Goal: Check status: Check status

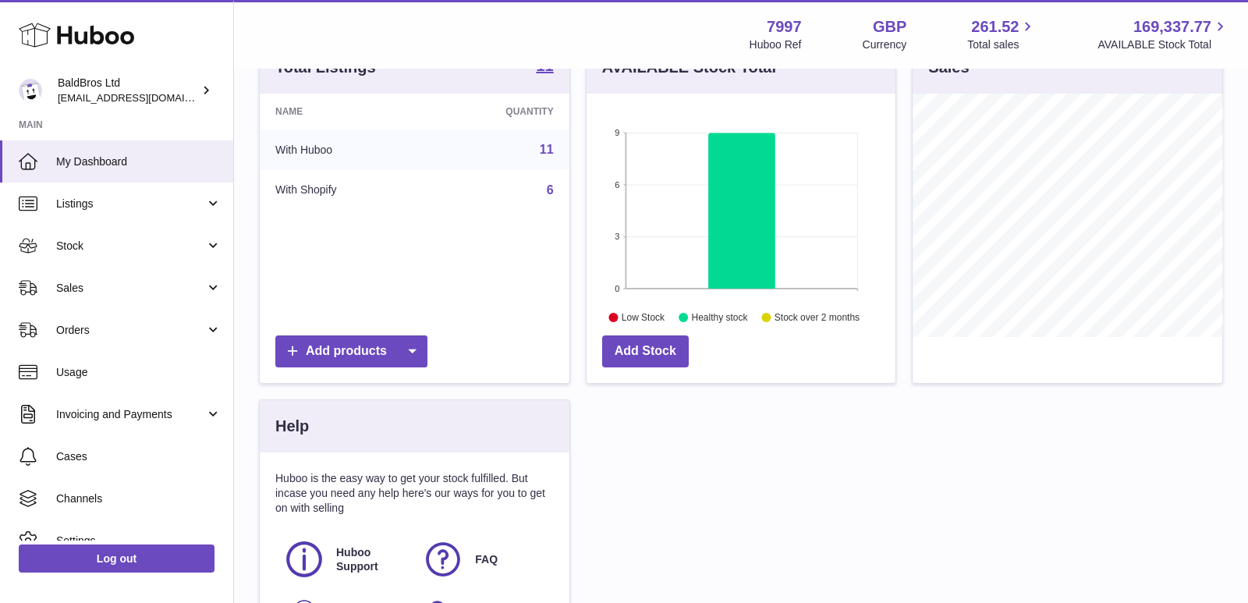
scroll to position [387, 0]
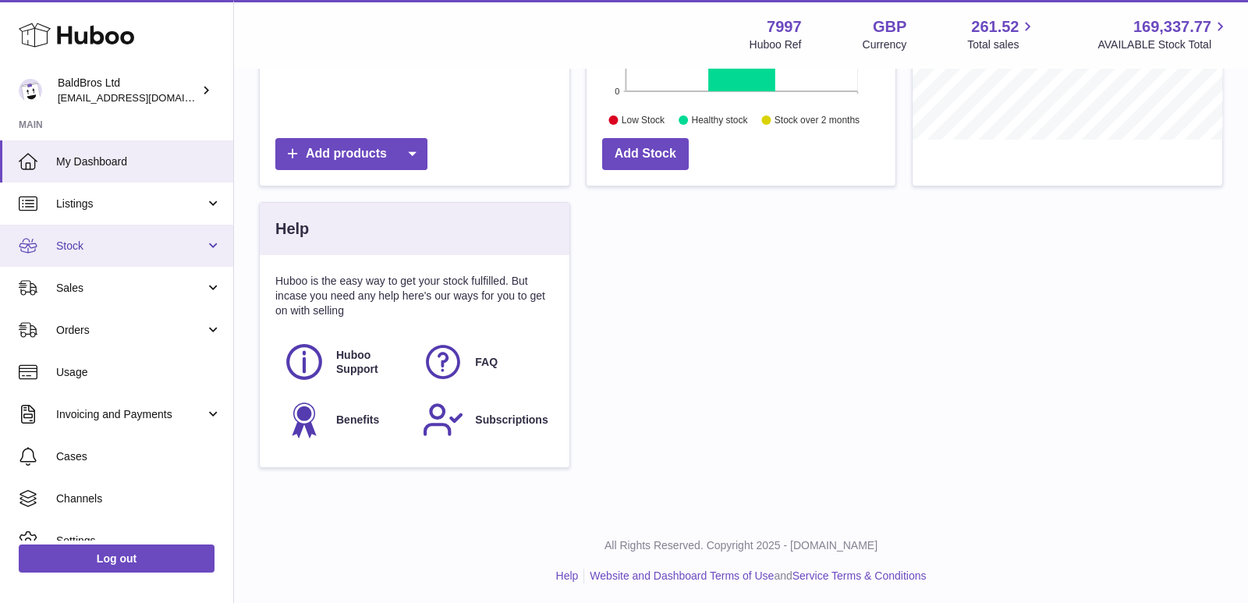
click at [137, 264] on link "Stock" at bounding box center [116, 246] width 233 height 42
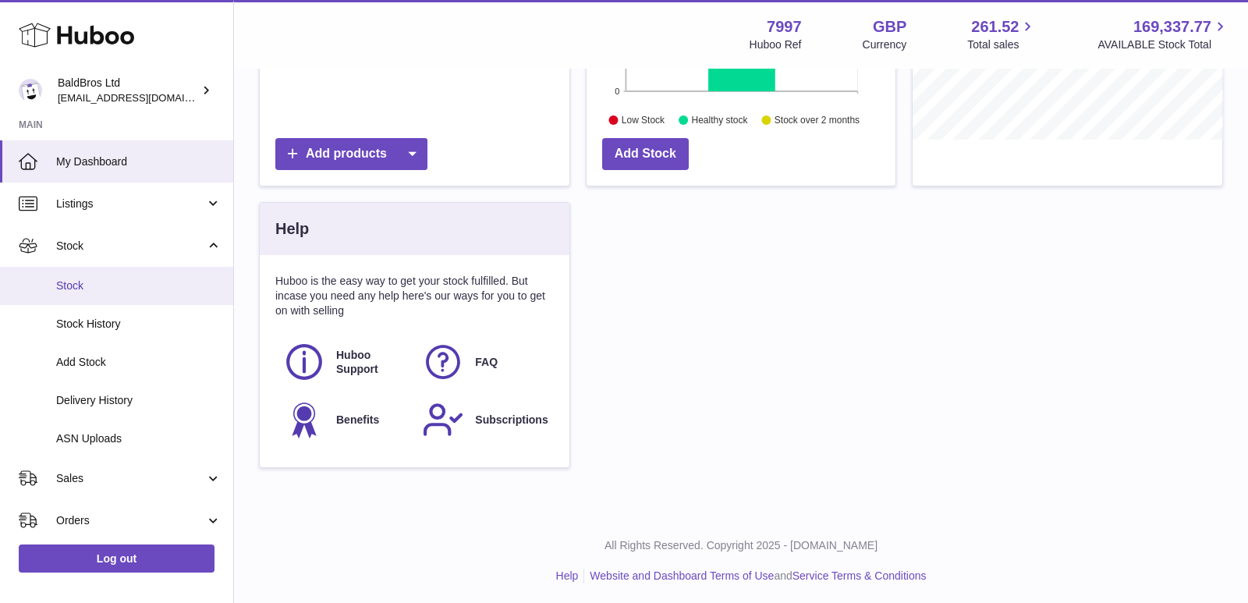
click at [120, 285] on span "Stock" at bounding box center [138, 285] width 165 height 15
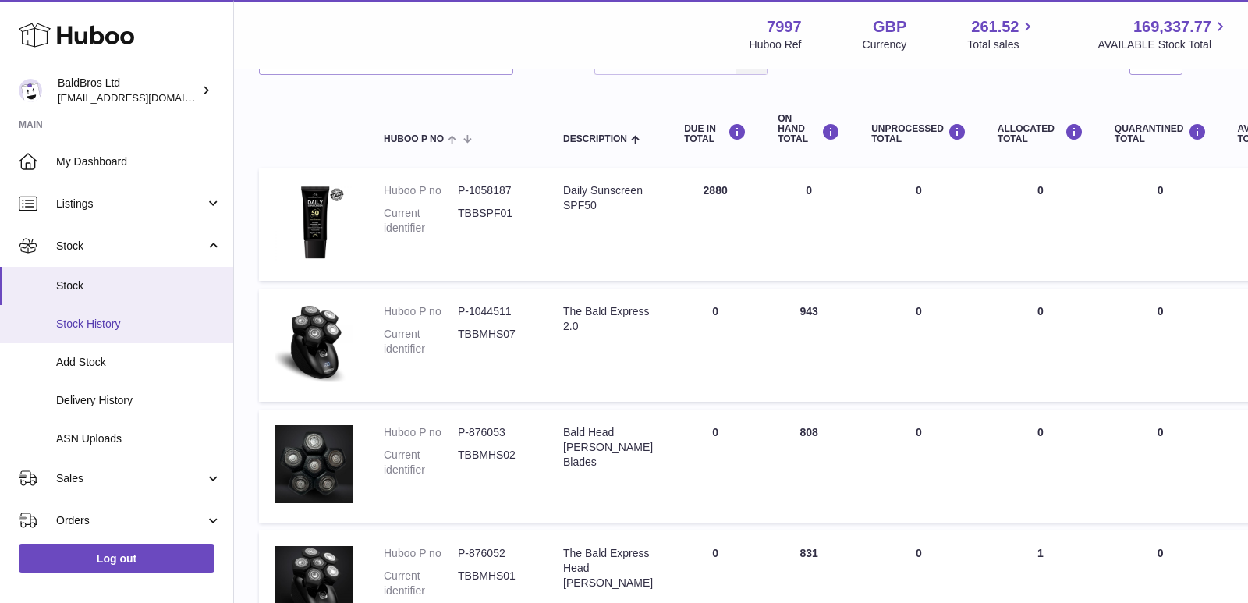
click at [121, 327] on span "Stock History" at bounding box center [138, 324] width 165 height 15
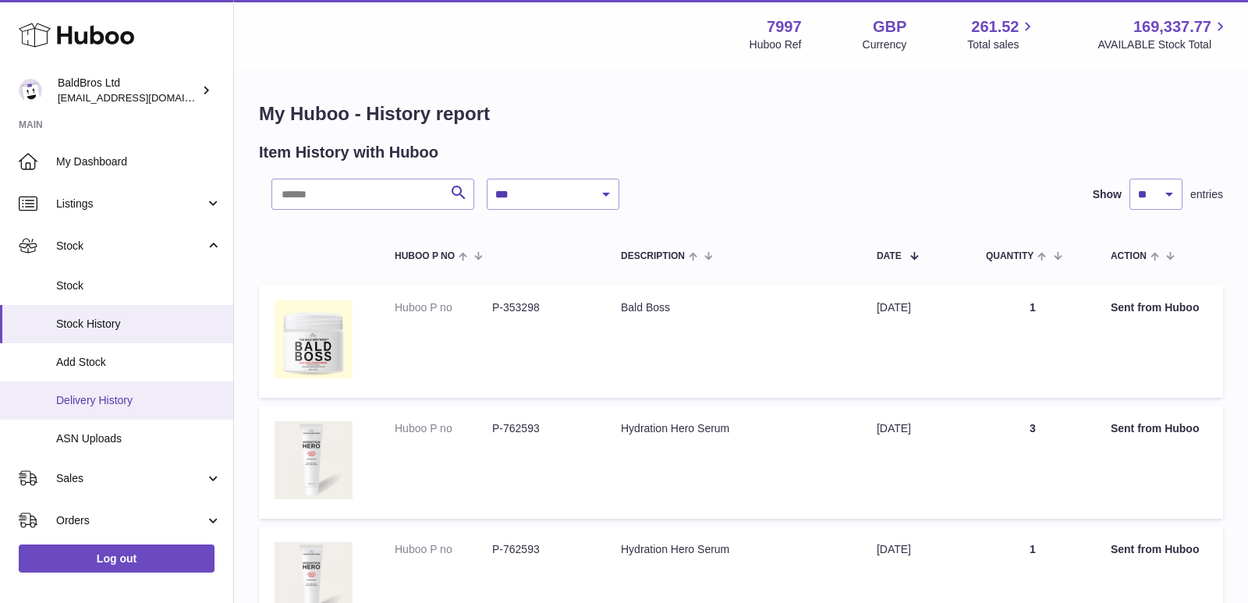
click at [120, 406] on span "Delivery History" at bounding box center [138, 400] width 165 height 15
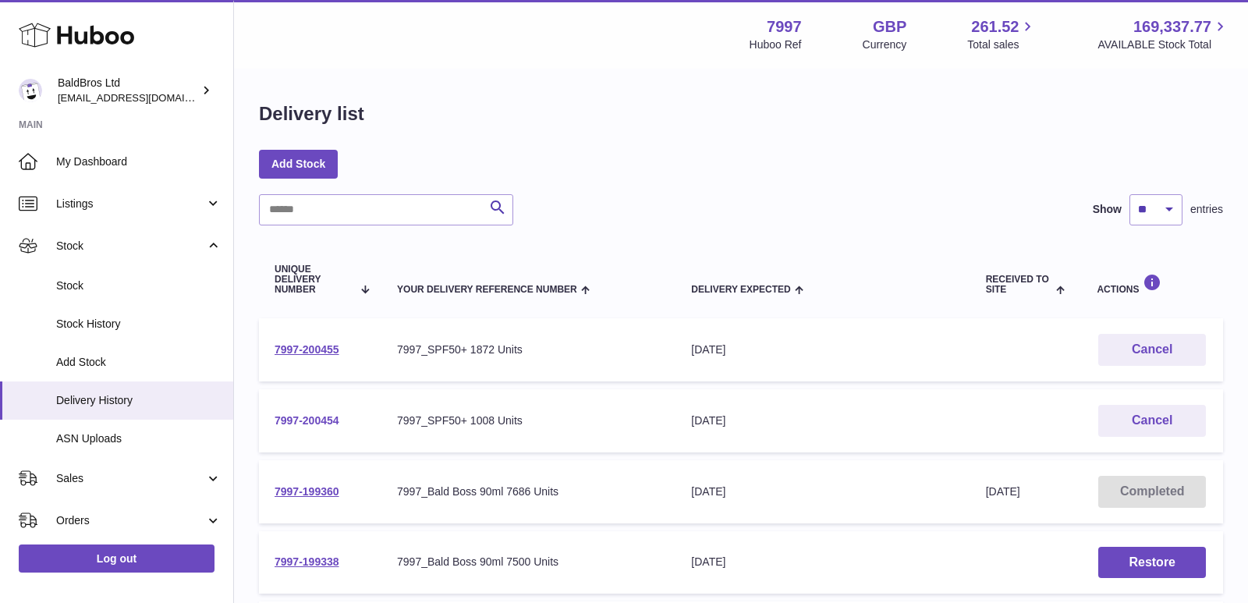
click at [308, 416] on link "7997-200454" at bounding box center [306, 420] width 65 height 12
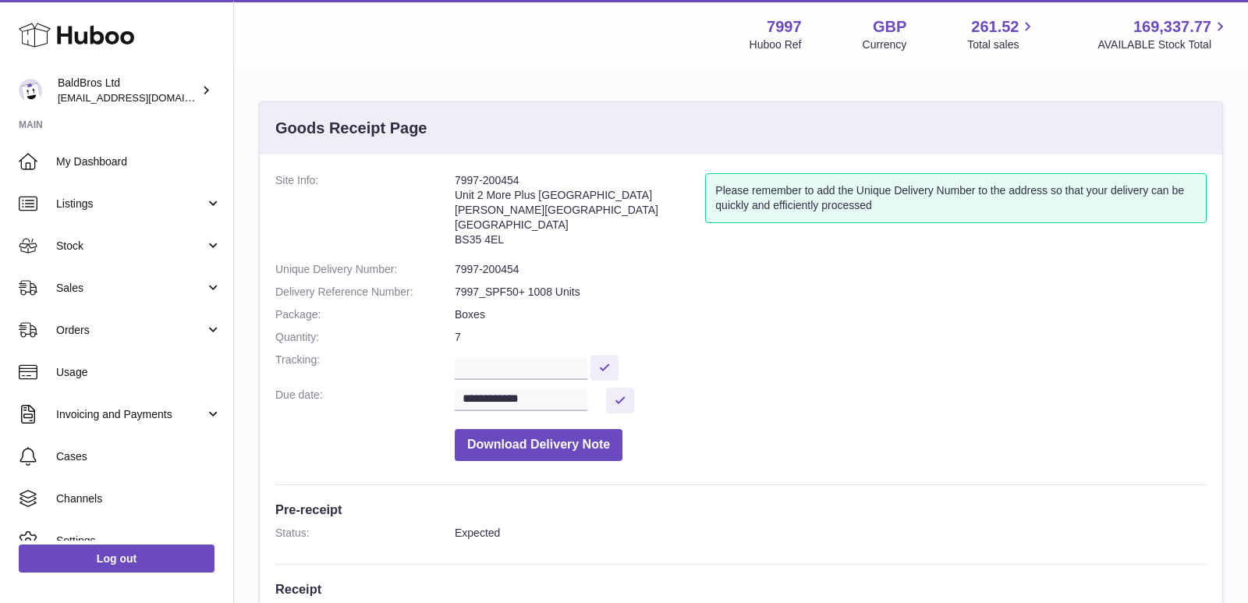
click at [480, 176] on address "7997-200454 Unit 2 [GEOGRAPHIC_DATA][STREET_ADDRESS][PERSON_NAME]" at bounding box center [580, 213] width 250 height 81
click at [558, 246] on address "7997-200454 Unit 2 [GEOGRAPHIC_DATA][STREET_ADDRESS][PERSON_NAME]" at bounding box center [580, 213] width 250 height 81
click at [509, 265] on dd "7997-200454" at bounding box center [831, 269] width 752 height 15
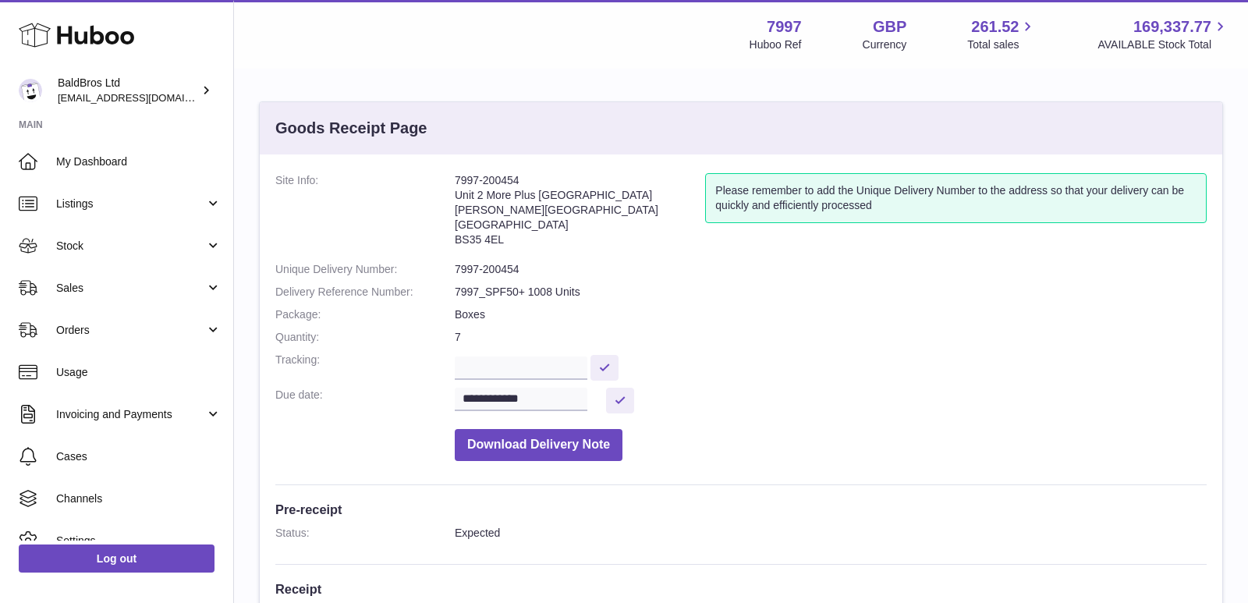
click at [509, 265] on dd "7997-200454" at bounding box center [831, 269] width 752 height 15
copy dl "7997-200454"
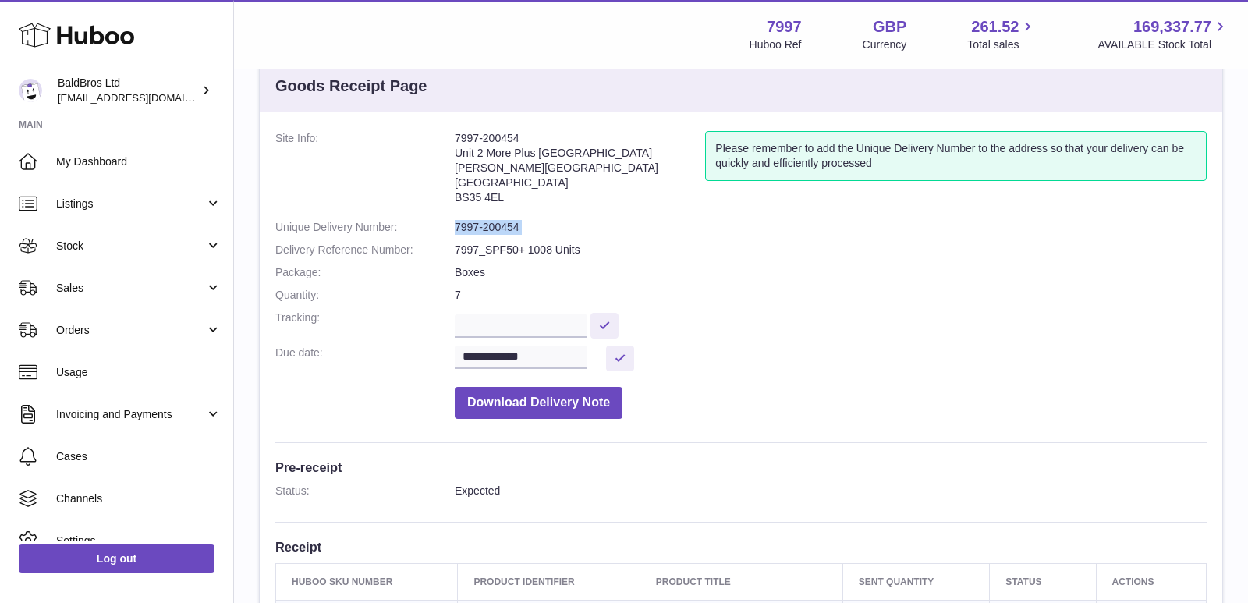
scroll to position [39, 0]
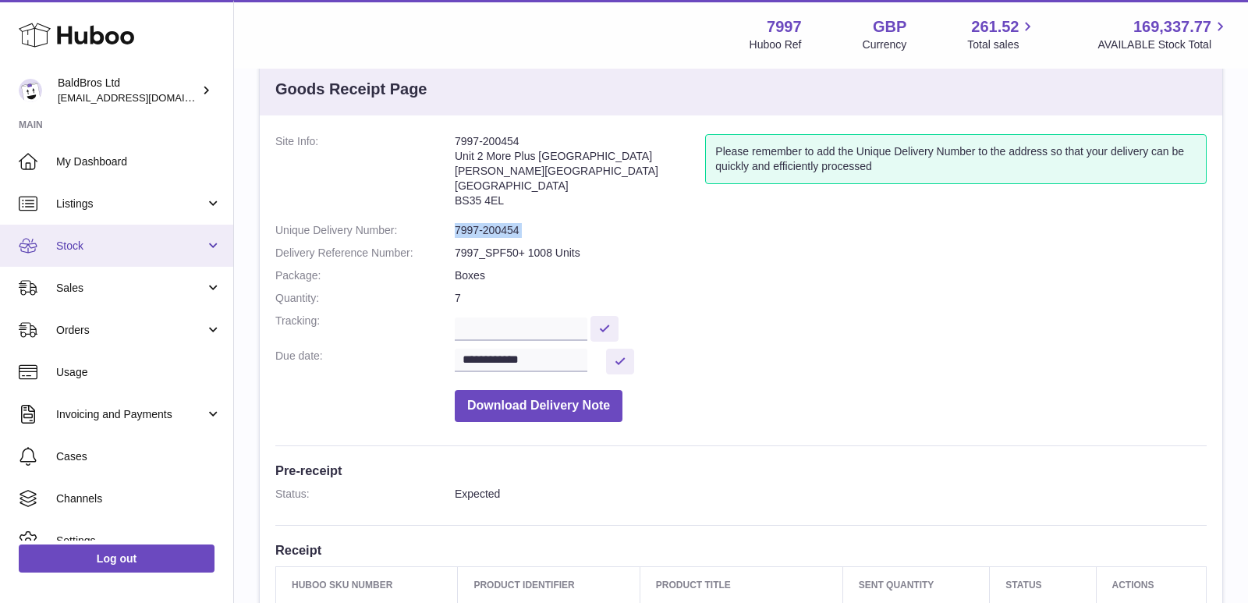
click at [79, 236] on link "Stock" at bounding box center [116, 246] width 233 height 42
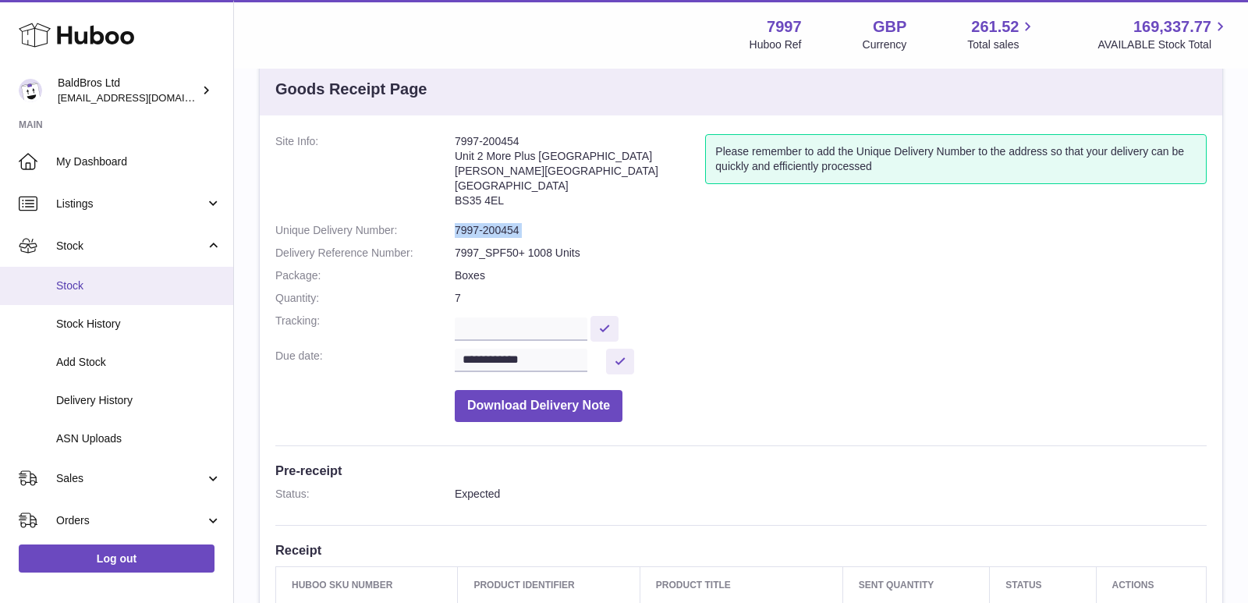
click at [86, 281] on span "Stock" at bounding box center [138, 285] width 165 height 15
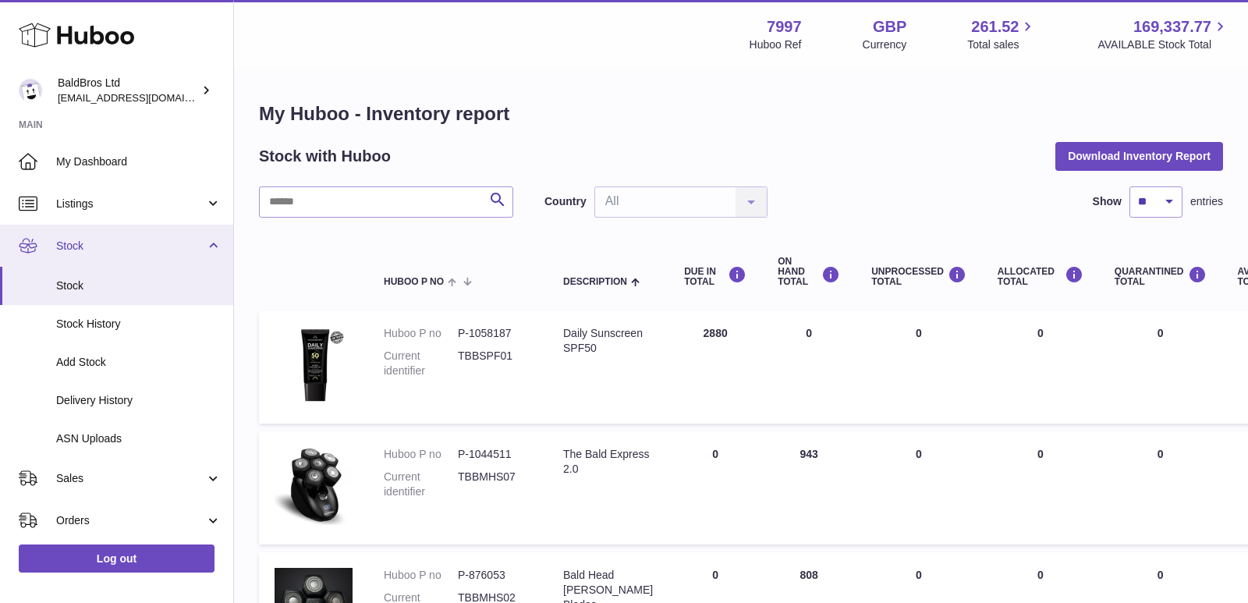
click at [202, 239] on link "Stock" at bounding box center [116, 246] width 233 height 42
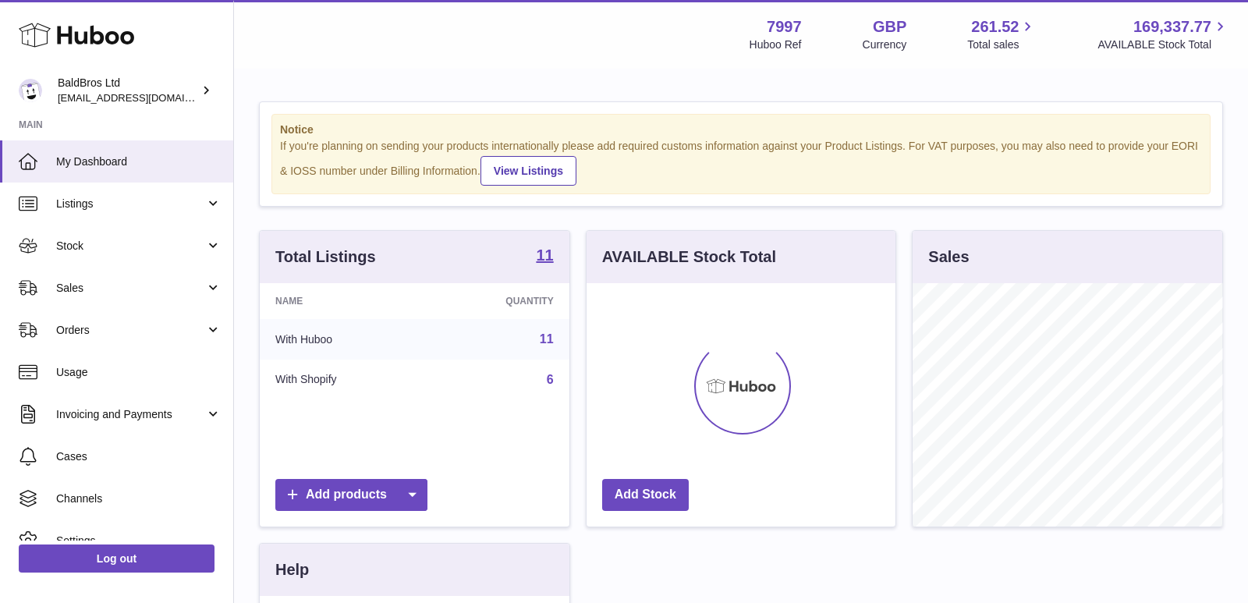
scroll to position [242, 310]
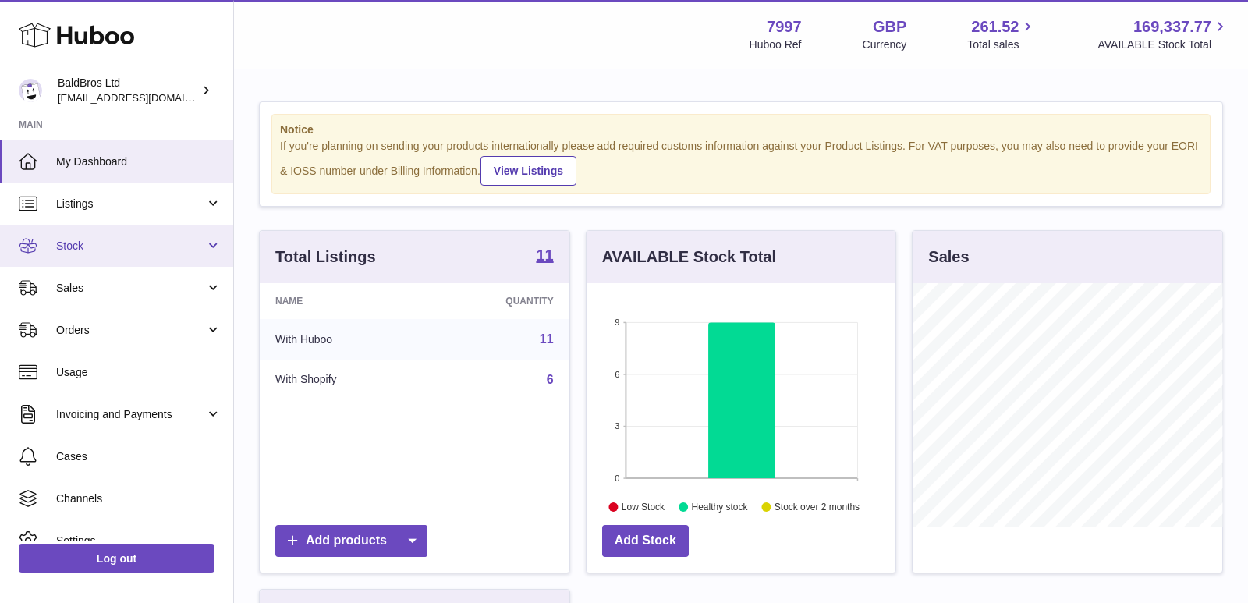
click at [93, 259] on link "Stock" at bounding box center [116, 246] width 233 height 42
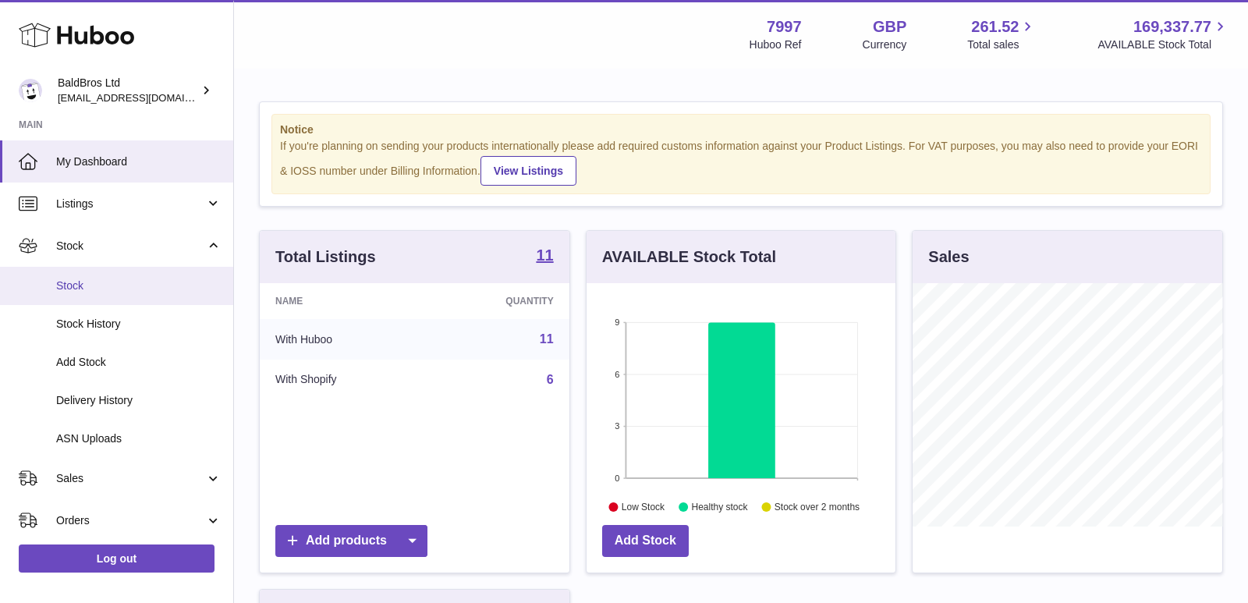
click at [93, 287] on span "Stock" at bounding box center [138, 285] width 165 height 15
